Goal: Use online tool/utility: Utilize a website feature to perform a specific function

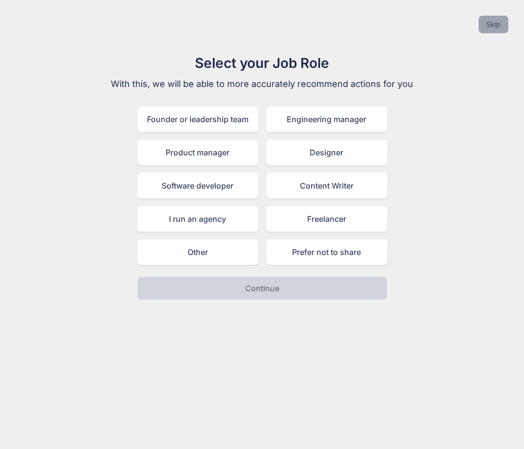
click at [497, 26] on button "Skip" at bounding box center [494, 25] width 30 height 18
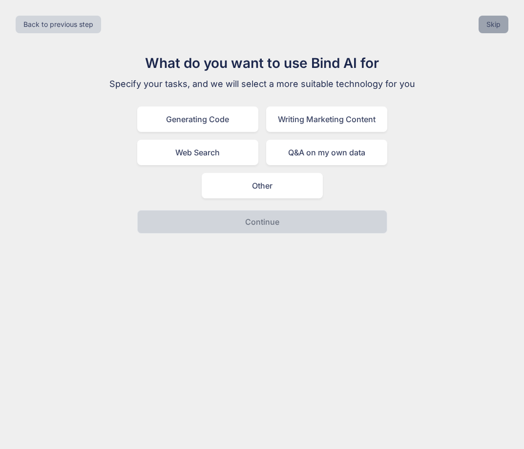
click at [497, 26] on button "Skip" at bounding box center [494, 25] width 30 height 18
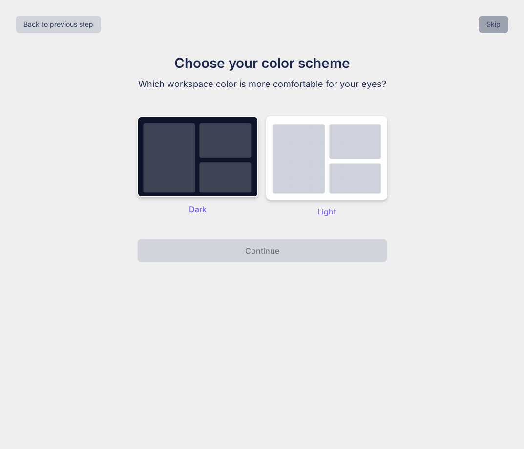
click at [497, 26] on button "Skip" at bounding box center [494, 25] width 30 height 18
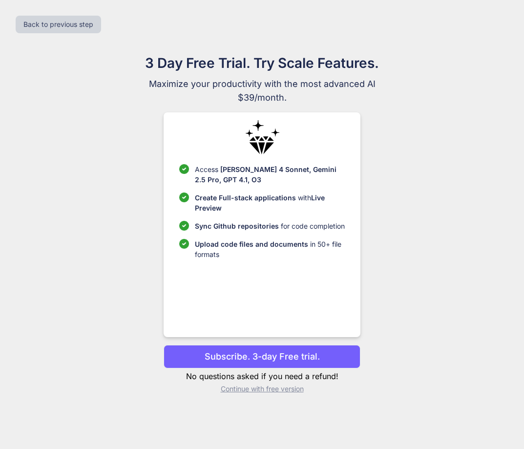
click at [278, 387] on p "Continue with free version" at bounding box center [262, 389] width 197 height 10
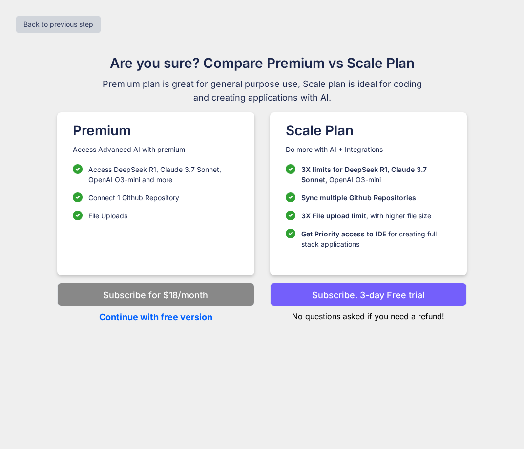
click at [170, 317] on p "Continue with free version" at bounding box center [155, 316] width 197 height 13
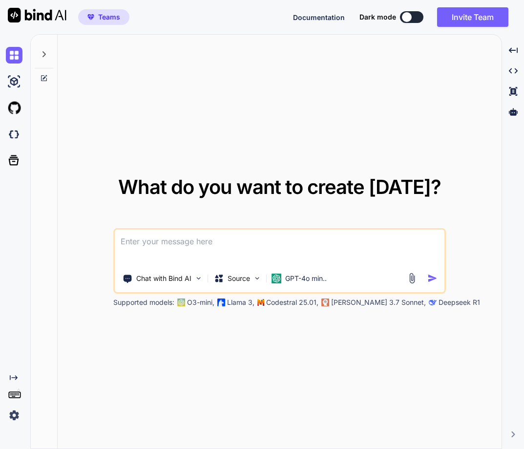
type textarea "x"
click at [18, 137] on img at bounding box center [14, 134] width 17 height 17
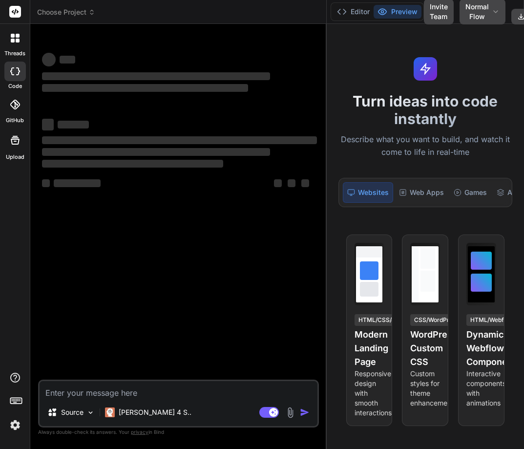
drag, startPoint x: 193, startPoint y: 323, endPoint x: 320, endPoint y: 311, distance: 128.1
click at [320, 311] on div "Bind AI Web Search Created with Pixso. Code Generator ‌ ‌ ‌ ‌ ‌ ‌ ‌ ‌ ‌ ‌ ‌ ‌ ‌…" at bounding box center [178, 236] width 297 height 425
click at [135, 412] on p "[PERSON_NAME] 4 S.." at bounding box center [155, 413] width 73 height 10
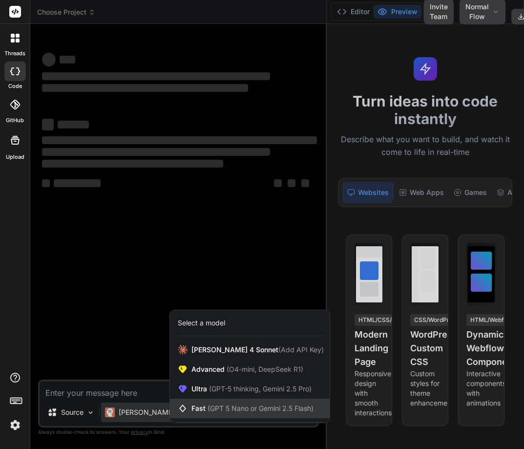
click at [203, 404] on span "Fast (GPT 5 Nano or Gemini 2.5 Flash)" at bounding box center [253, 409] width 122 height 10
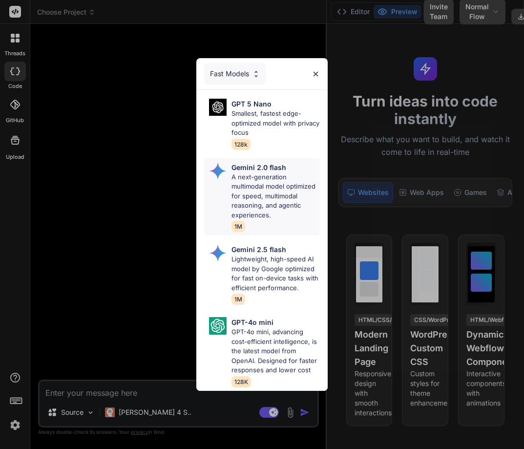
click at [256, 177] on p "A next-generation multimodal model optimized for speed, multimodal reasoning, a…" at bounding box center [276, 196] width 88 height 48
type textarea "x"
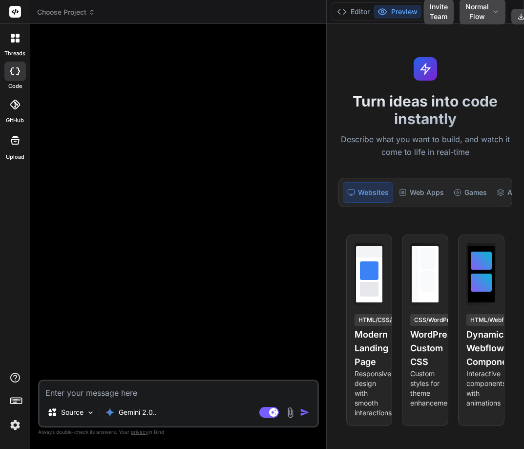
click at [85, 395] on textarea at bounding box center [179, 390] width 278 height 18
type textarea "C"
type textarea "x"
type textarea "Cr"
type textarea "x"
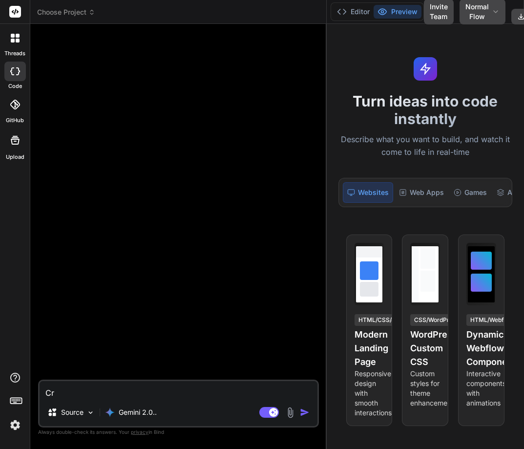
type textarea "Cre"
type textarea "x"
type textarea "Crea"
type textarea "x"
type textarea "Creat"
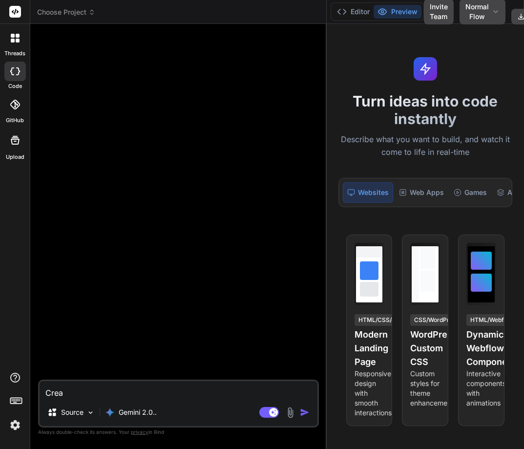
type textarea "x"
type textarea "Create"
type textarea "x"
type textarea "Create"
type textarea "x"
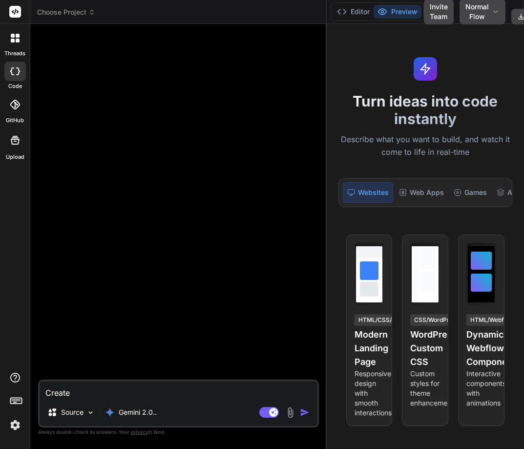
type textarea "Create a"
type textarea "x"
type textarea "Create a"
type textarea "x"
type textarea "Create a l"
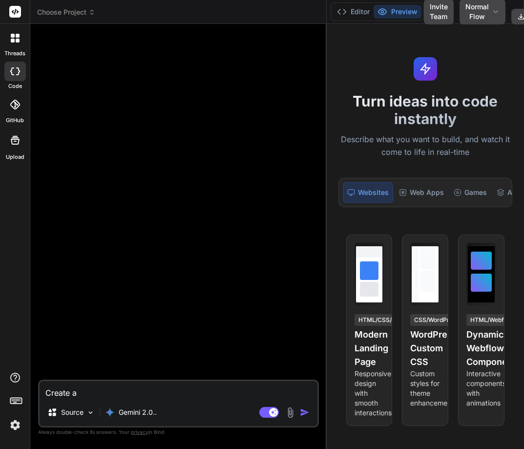
type textarea "x"
type textarea "Create a l"
type textarea "x"
type textarea "Create a l"
type textarea "x"
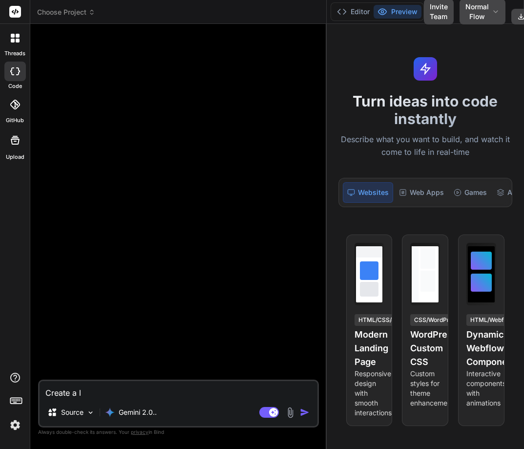
type textarea "Create a l"
type textarea "x"
type textarea "Create a l l"
type textarea "x"
type textarea "Create a l lo"
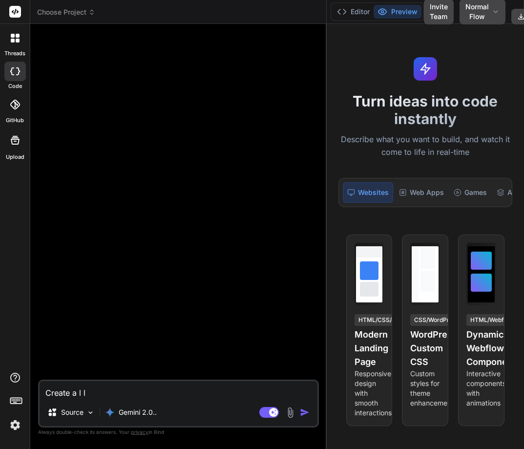
type textarea "x"
type textarea "Create a l log"
type textarea "x"
type textarea "Create a l logi"
type textarea "x"
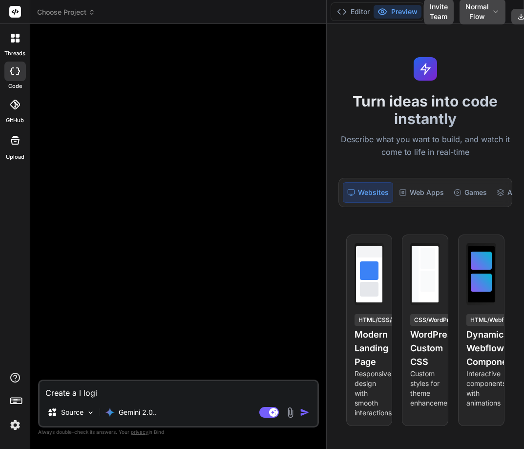
type textarea "Create a l login"
type textarea "x"
type textarea "Create a l login"
type textarea "x"
type textarea "Create a l login p"
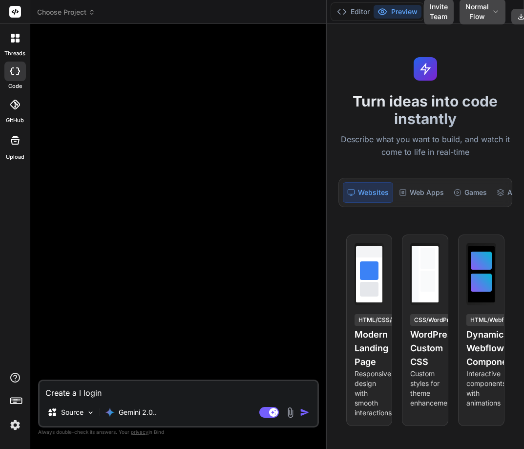
type textarea "x"
type textarea "Create a l login pa"
type textarea "x"
type textarea "Create a l login pag"
type textarea "x"
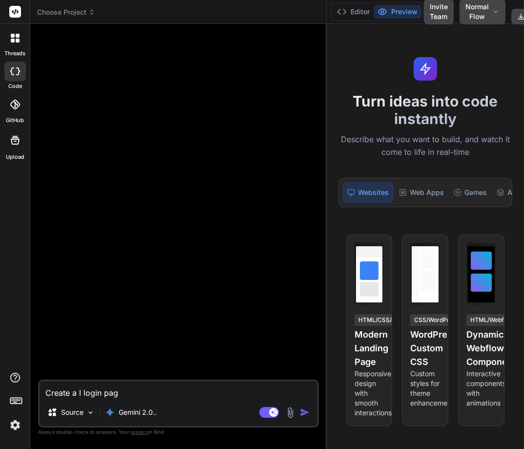
type textarea "Create a l login page"
type textarea "x"
type textarea "Create a l login page"
type textarea "x"
type textarea "Create a l login page i"
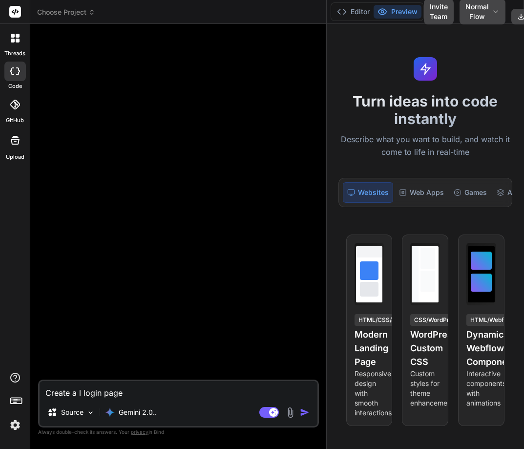
type textarea "x"
type textarea "Create a l login page in"
type textarea "x"
type textarea "Create a l login page in"
type textarea "x"
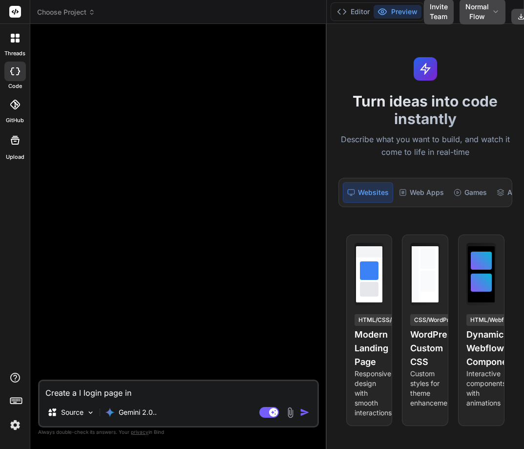
type textarea "Create a l login page in r"
type textarea "x"
type textarea "Create a l login page in re"
type textarea "x"
type textarea "Create a l login page in rea"
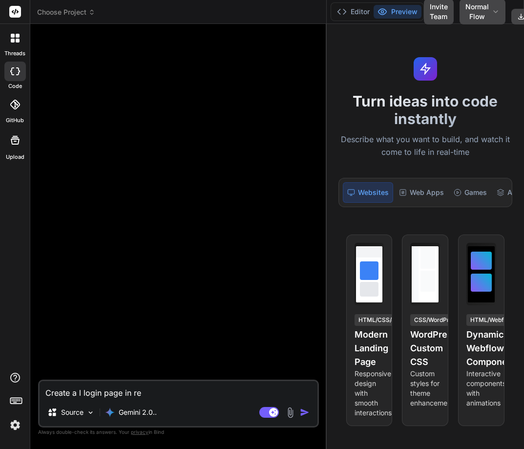
type textarea "x"
type textarea "Create a l login page in reac"
type textarea "x"
type textarea "Create a l login page in react"
type textarea "x"
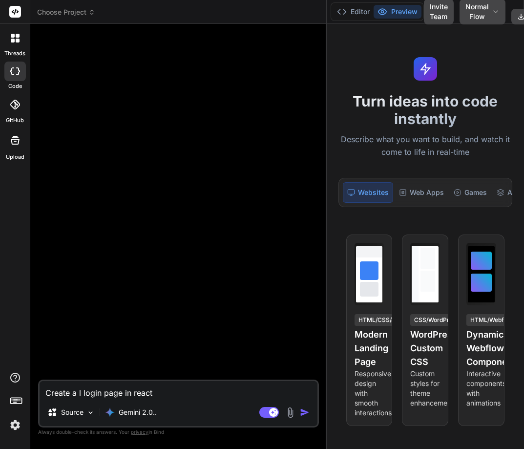
type textarea "Create a l login page in react"
type textarea "x"
type textarea "Create a l login page in react j"
type textarea "x"
type textarea "Create a l login page in react js"
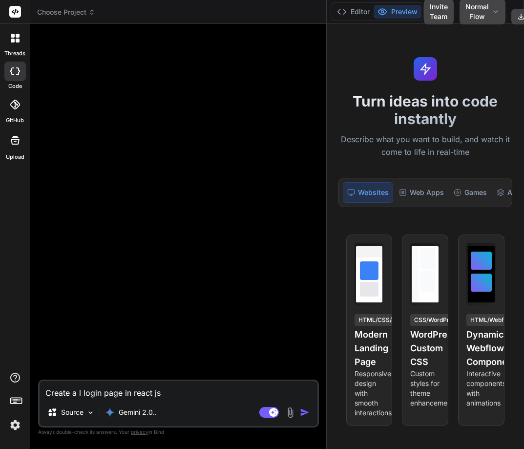
type textarea "x"
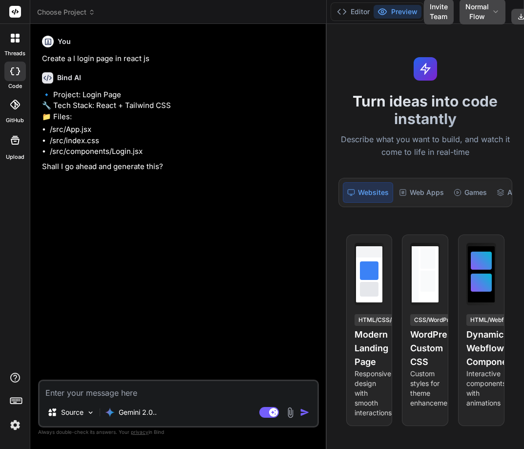
type textarea "x"
type textarea "Y"
type textarea "x"
type textarea "Ye"
type textarea "x"
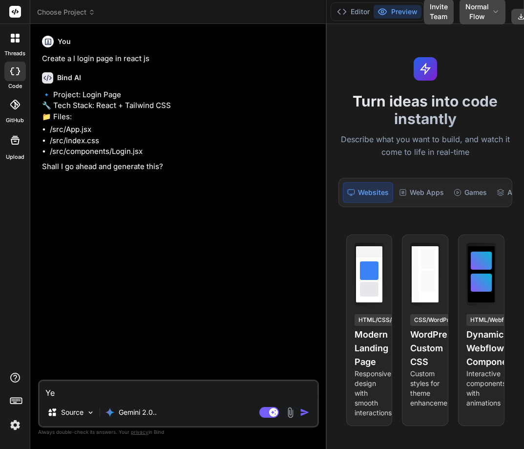
type textarea "Yes"
type textarea "x"
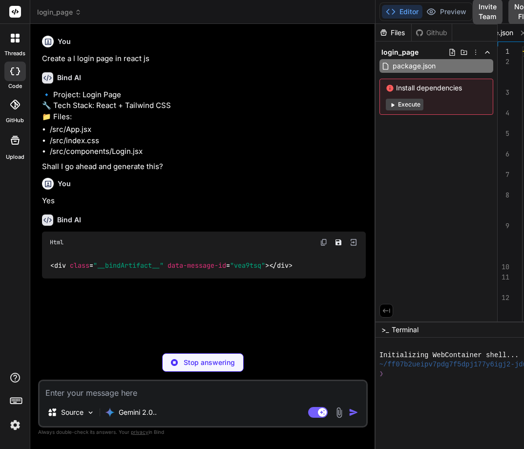
type textarea "x"
type textarea "src/main.jsx"></script> </body> </html>"
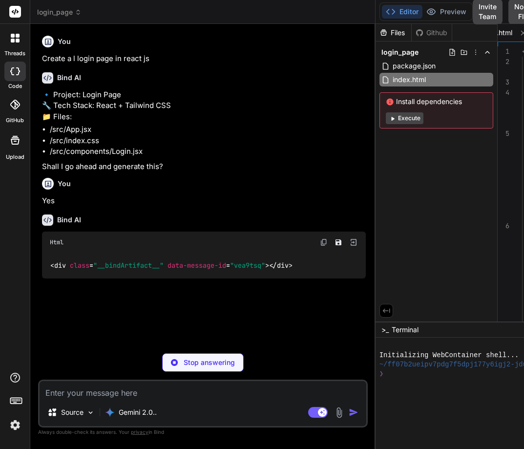
type textarea "x"
type textarea "@tailwind base; @tailwind components; @tailwind utilities;"
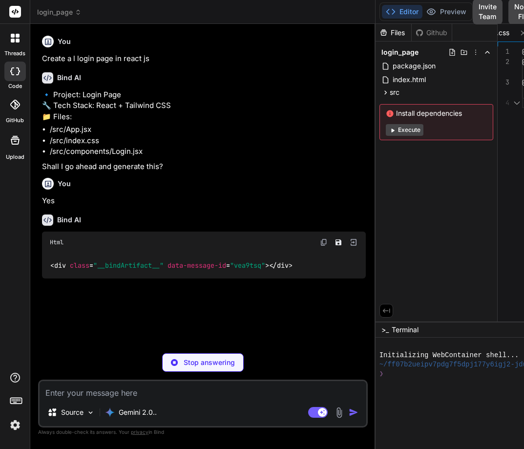
type textarea "x"
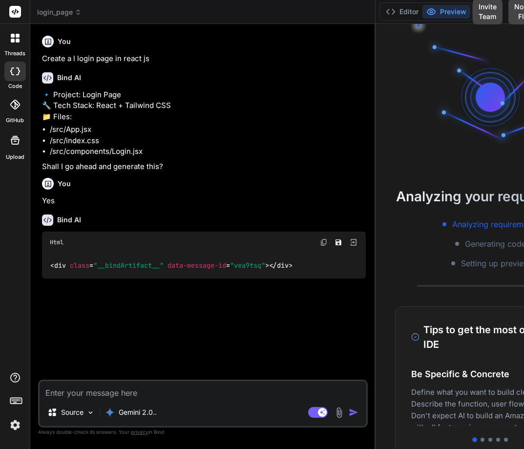
type textarea "x"
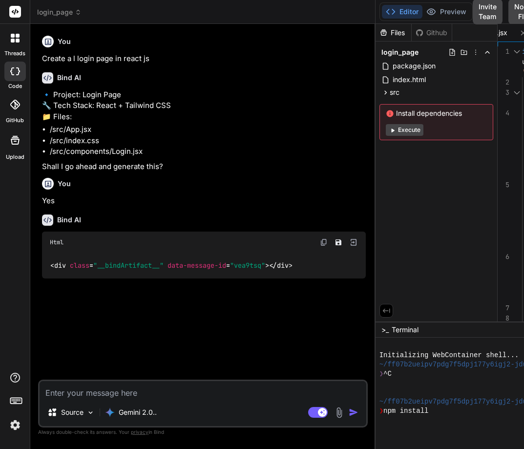
scroll to position [28, 0]
